Goal: Transaction & Acquisition: Book appointment/travel/reservation

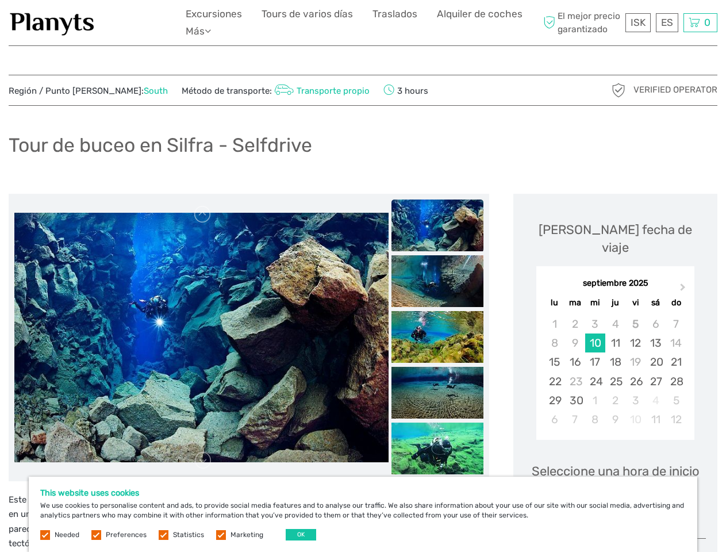
click at [363, 23] on ul "Excursiones Tours de varios días Traslados Alquiler de coches Más Comida & Bebi…" at bounding box center [363, 23] width 355 height 34
click at [363, 22] on ul "Excursiones Tours de varios días Traslados Alquiler de coches Más Comida & Bebi…" at bounding box center [363, 23] width 355 height 34
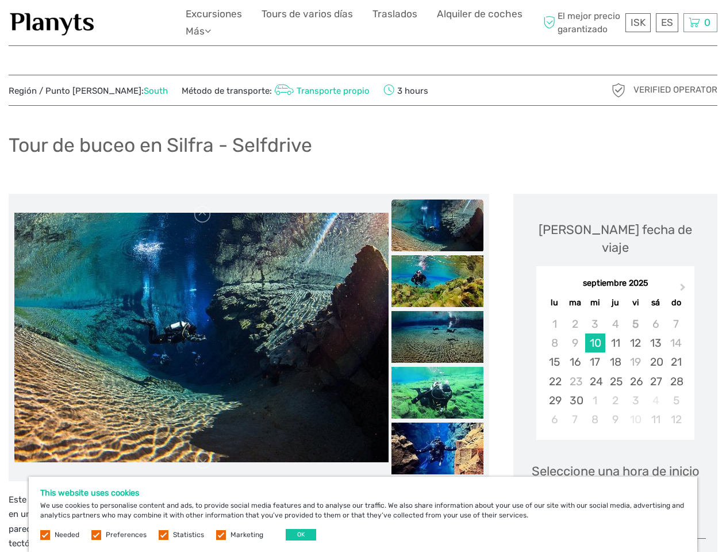
click at [201, 31] on link "Más" at bounding box center [198, 31] width 25 height 17
click at [211, 30] on icon at bounding box center [208, 31] width 6 height 10
click at [638, 22] on span "ISK" at bounding box center [638, 22] width 15 height 11
click at [667, 22] on div "ES English Español Deutsch" at bounding box center [667, 22] width 22 height 19
click at [700, 22] on div "0 Items Total 0 ISK Proceder al pago La cesta de la compra está vacía." at bounding box center [701, 22] width 34 height 19
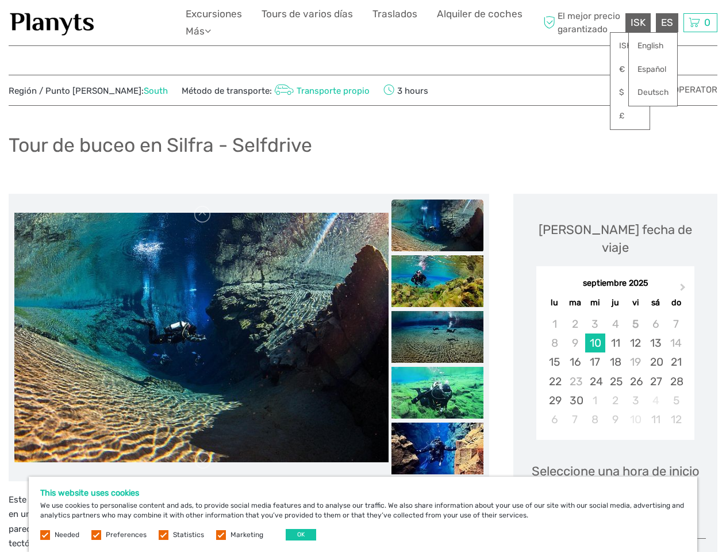
click at [201, 338] on img at bounding box center [201, 338] width 374 height 250
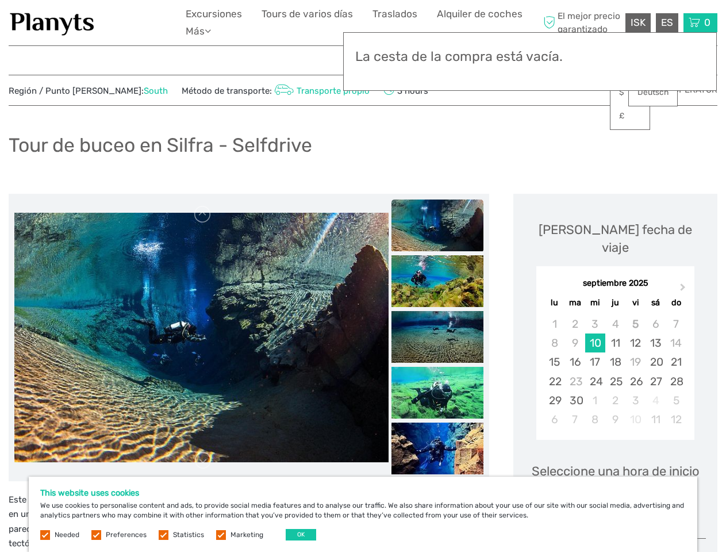
click at [203, 214] on link at bounding box center [203, 214] width 18 height 18
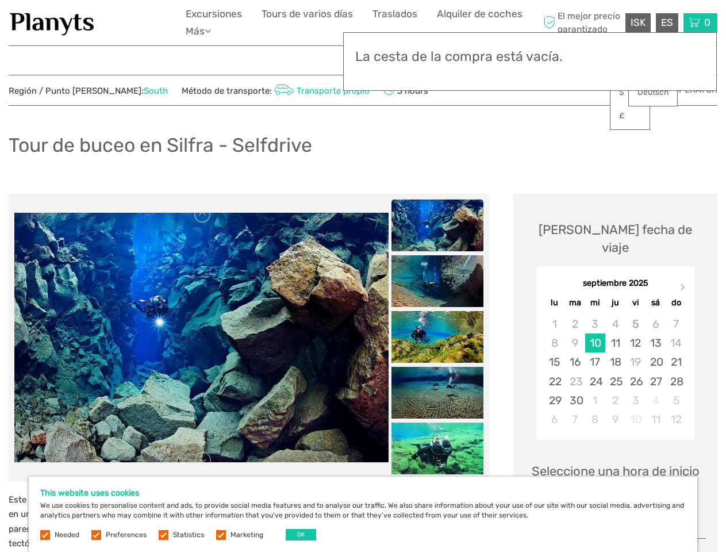
click at [203, 461] on link at bounding box center [203, 460] width 18 height 18
